Goal: Transaction & Acquisition: Subscribe to service/newsletter

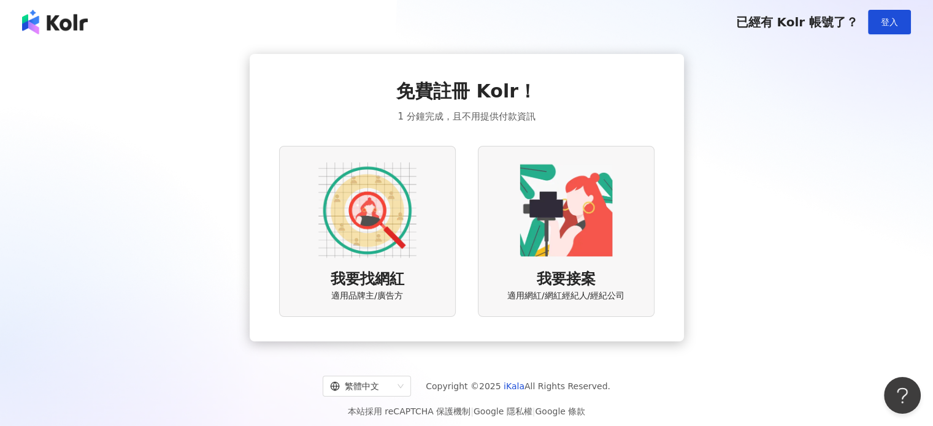
click at [380, 237] on img at bounding box center [367, 210] width 98 height 98
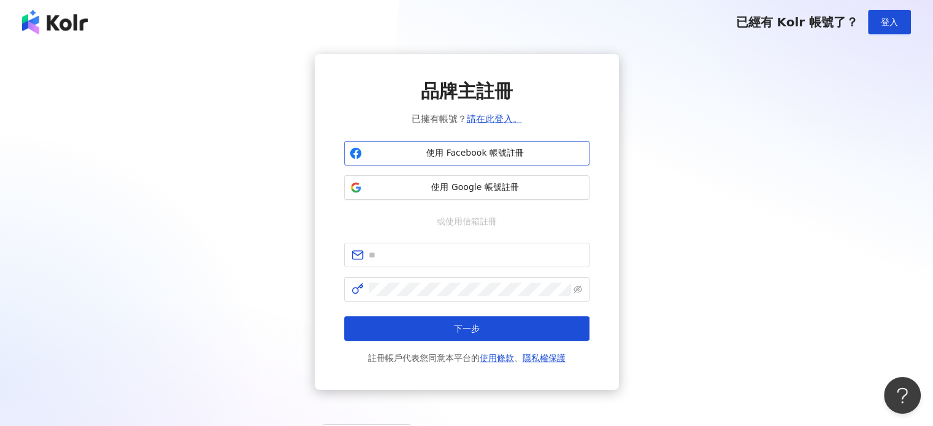
click at [477, 157] on span "使用 Facebook 帳號註冊" at bounding box center [475, 153] width 217 height 12
